Goal: Task Accomplishment & Management: Manage account settings

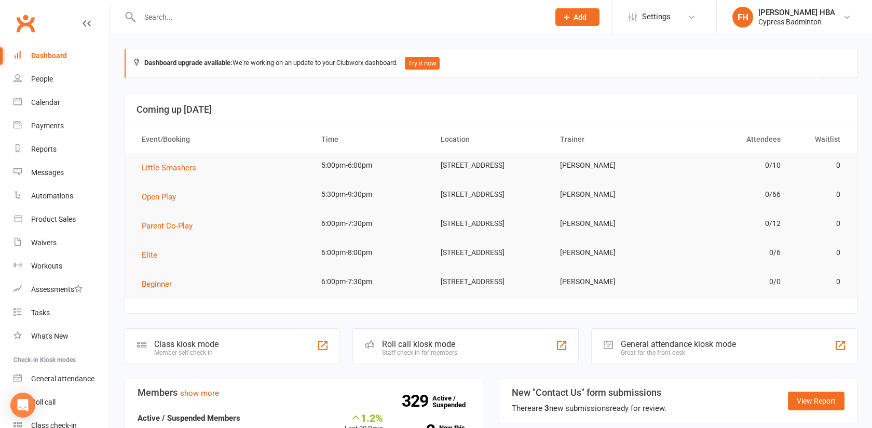
click at [205, 15] on input "text" at bounding box center [340, 17] width 406 height 15
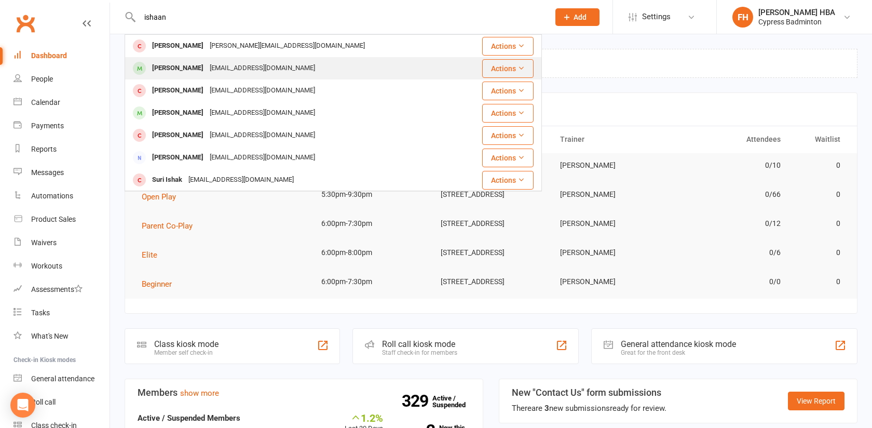
type input "ishaan"
click at [188, 73] on div "[PERSON_NAME]" at bounding box center [178, 68] width 58 height 15
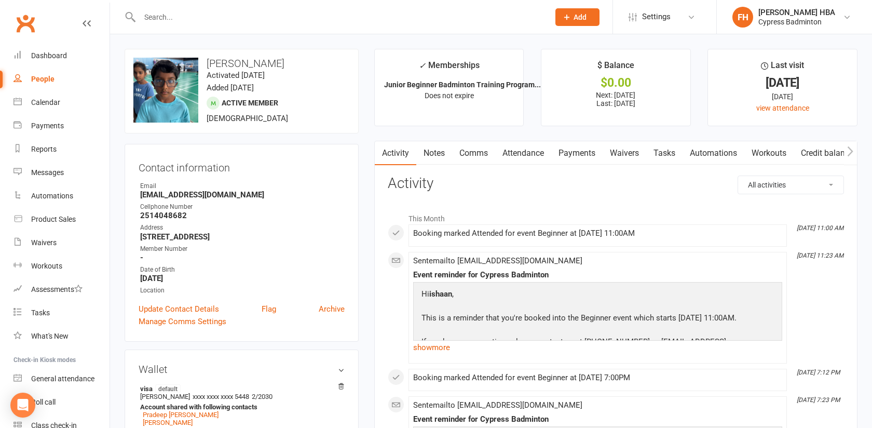
click at [509, 151] on link "Attendance" at bounding box center [523, 153] width 56 height 24
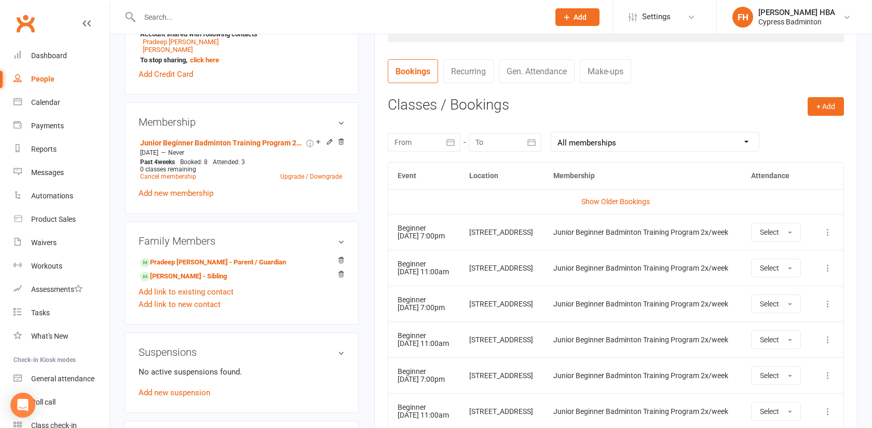
scroll to position [376, 0]
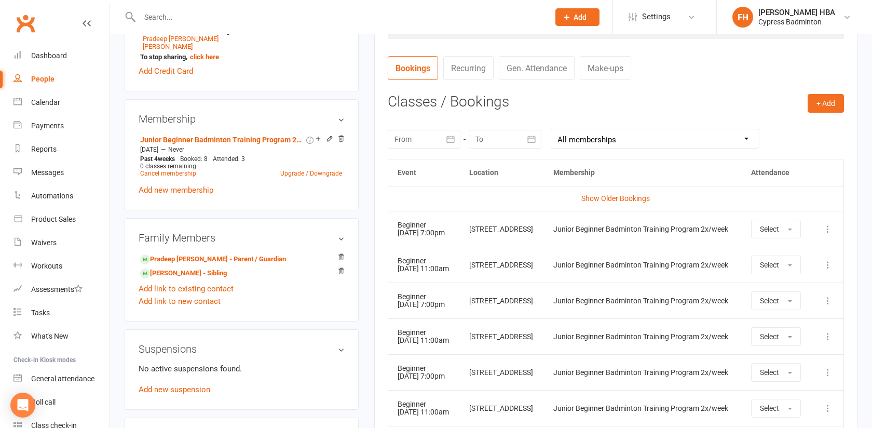
click at [829, 232] on icon at bounding box center [828, 229] width 10 height 10
click at [761, 292] on link "Remove booking" at bounding box center [782, 290] width 103 height 21
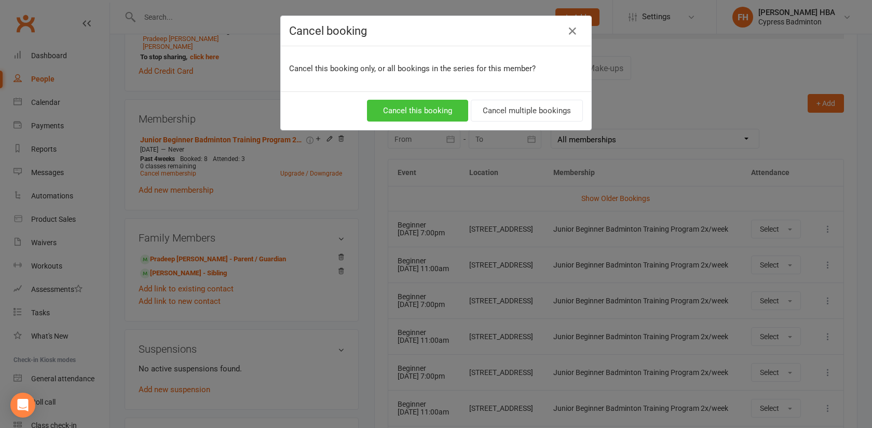
click at [435, 109] on button "Cancel this booking" at bounding box center [417, 111] width 101 height 22
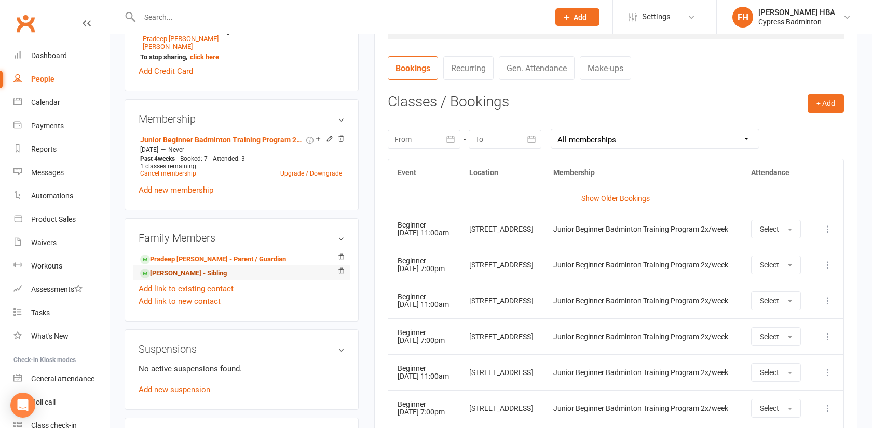
click at [210, 272] on link "[PERSON_NAME] - Sibling" at bounding box center [183, 273] width 87 height 11
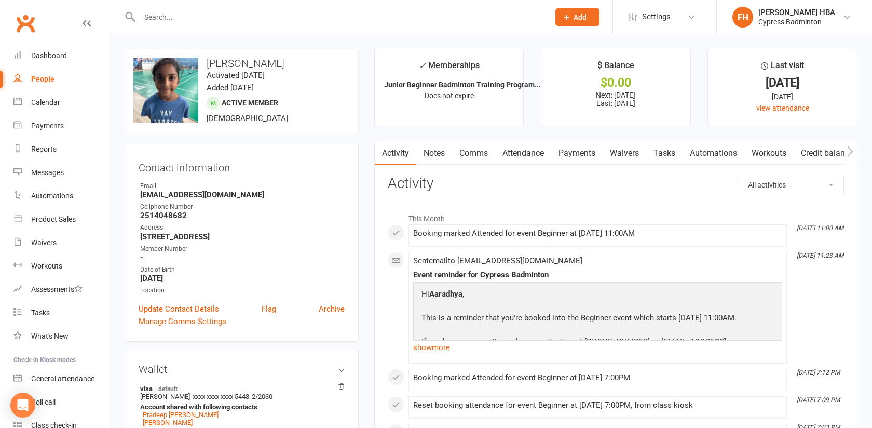
click at [516, 154] on link "Attendance" at bounding box center [523, 153] width 56 height 24
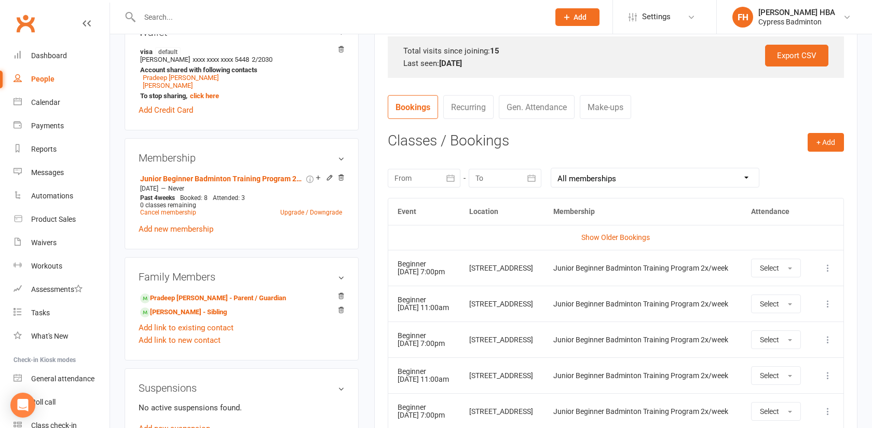
scroll to position [338, 0]
click at [824, 268] on icon at bounding box center [828, 267] width 10 height 10
click at [760, 329] on link "Remove booking" at bounding box center [782, 328] width 103 height 21
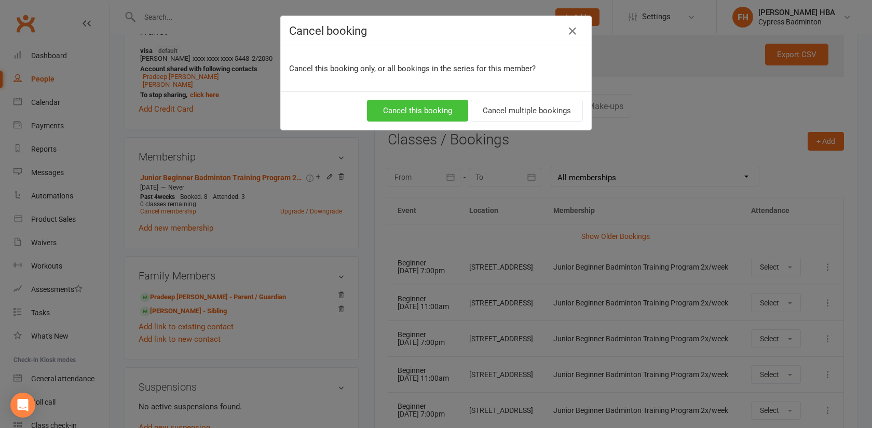
click at [452, 114] on button "Cancel this booking" at bounding box center [417, 111] width 101 height 22
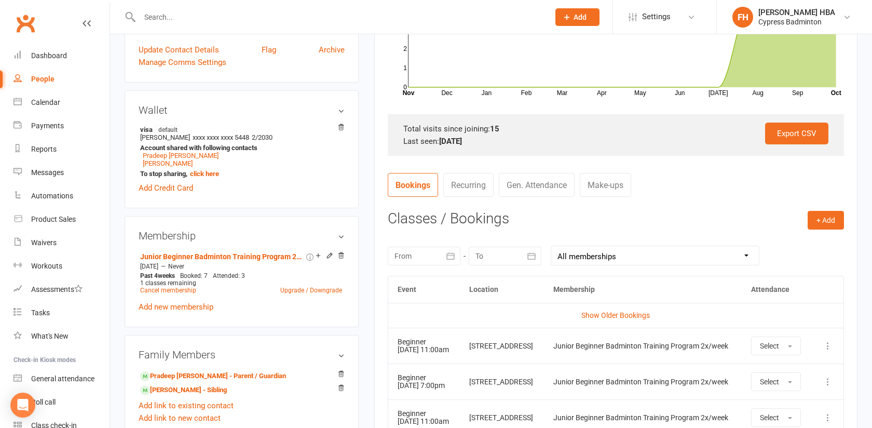
scroll to position [267, 0]
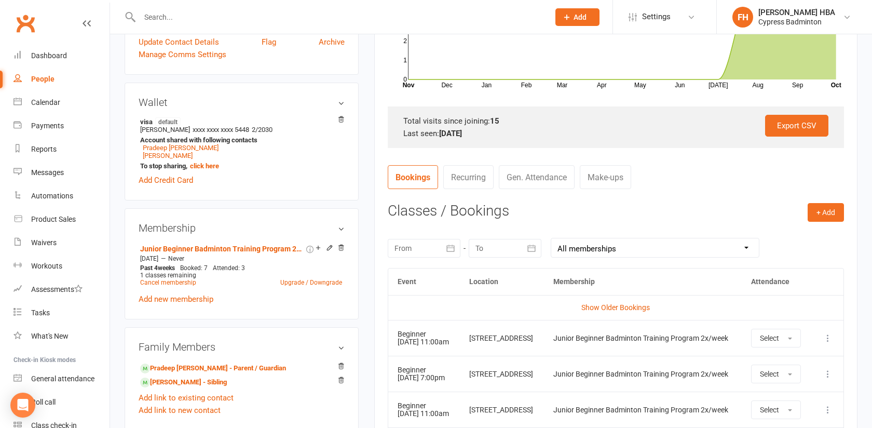
click at [830, 342] on icon at bounding box center [828, 338] width 10 height 10
click at [781, 397] on link "Remove booking" at bounding box center [782, 400] width 103 height 21
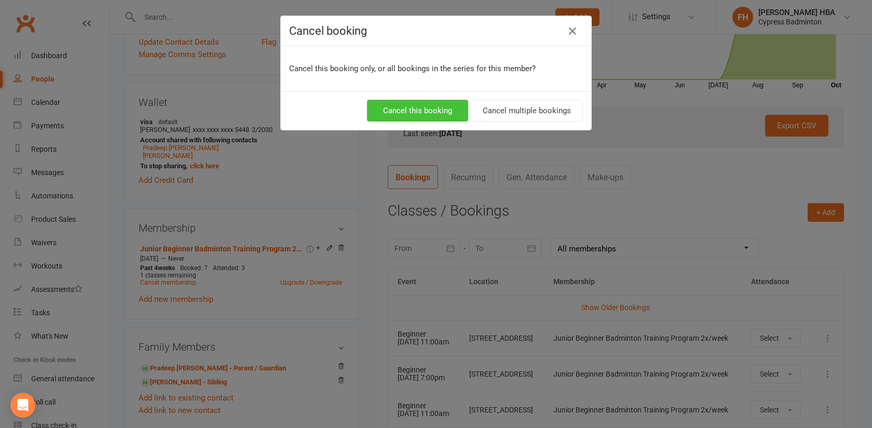
click at [425, 113] on button "Cancel this booking" at bounding box center [417, 111] width 101 height 22
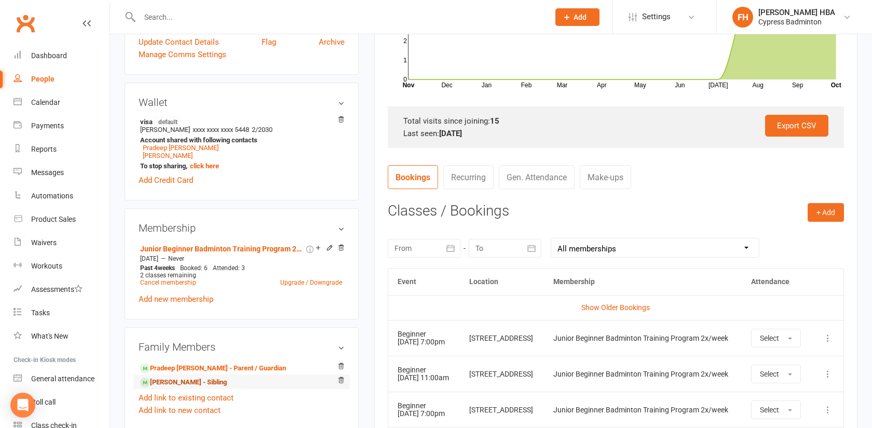
click at [176, 382] on link "[PERSON_NAME] - Sibling" at bounding box center [183, 382] width 87 height 11
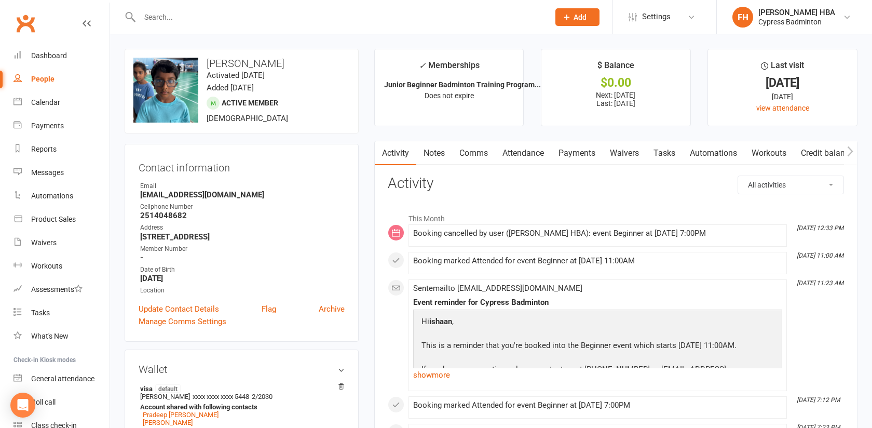
click at [527, 150] on link "Attendance" at bounding box center [523, 153] width 56 height 24
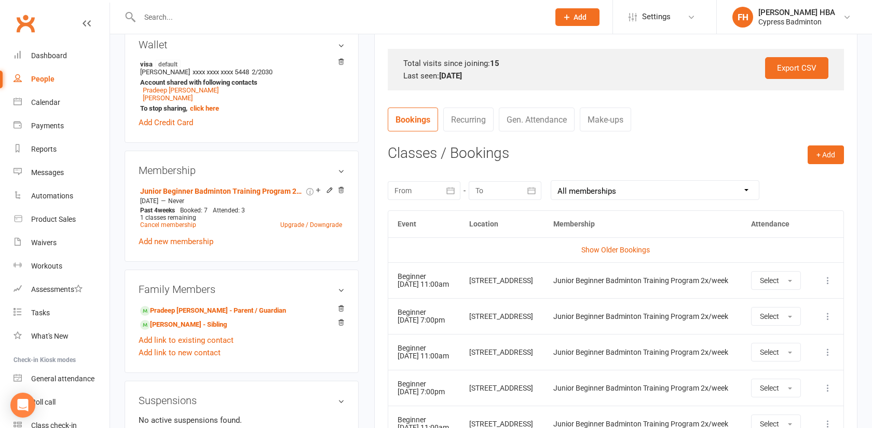
scroll to position [340, 0]
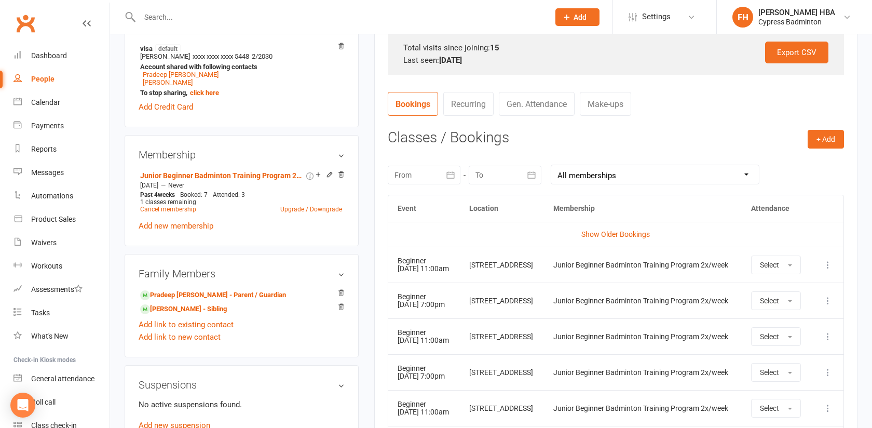
click at [827, 265] on icon at bounding box center [828, 265] width 10 height 10
click at [764, 322] on link "Remove booking" at bounding box center [782, 326] width 103 height 21
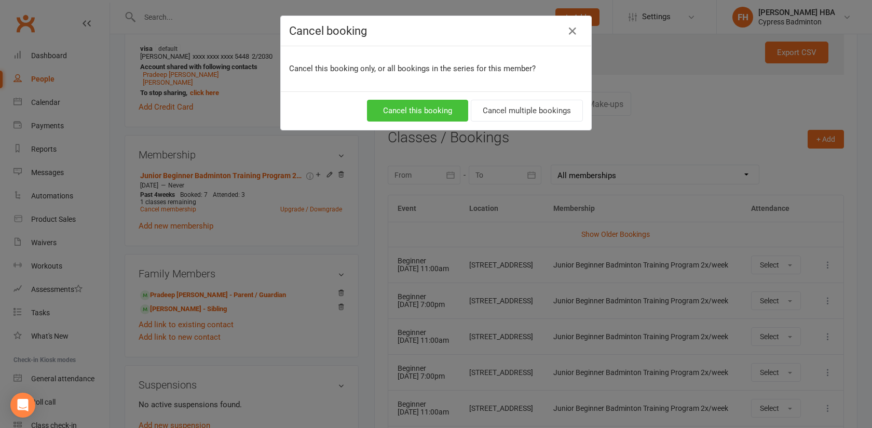
click at [413, 114] on button "Cancel this booking" at bounding box center [417, 111] width 101 height 22
